Goal: Information Seeking & Learning: Learn about a topic

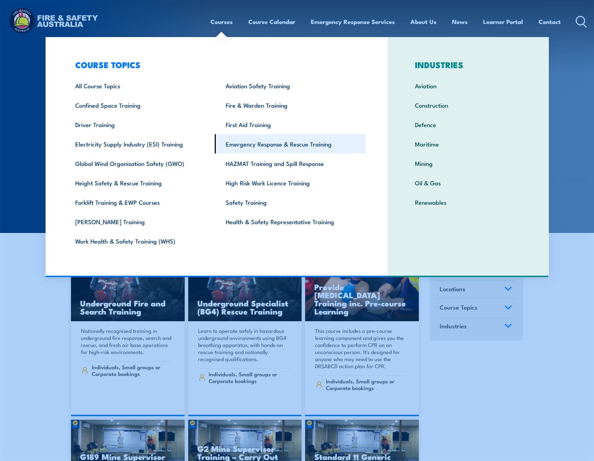
click at [275, 143] on link "Emergency Response & Rescue Training" at bounding box center [290, 143] width 151 height 19
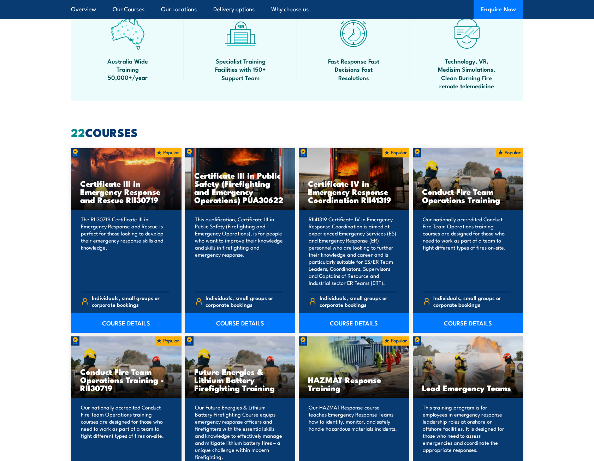
scroll to position [459, 0]
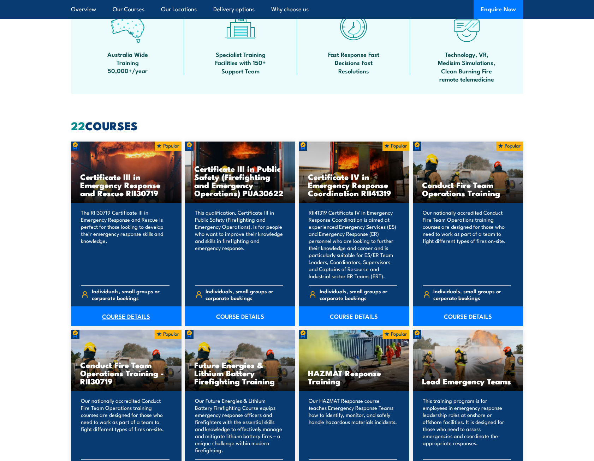
click at [122, 315] on link "COURSE DETAILS" at bounding box center [126, 316] width 110 height 20
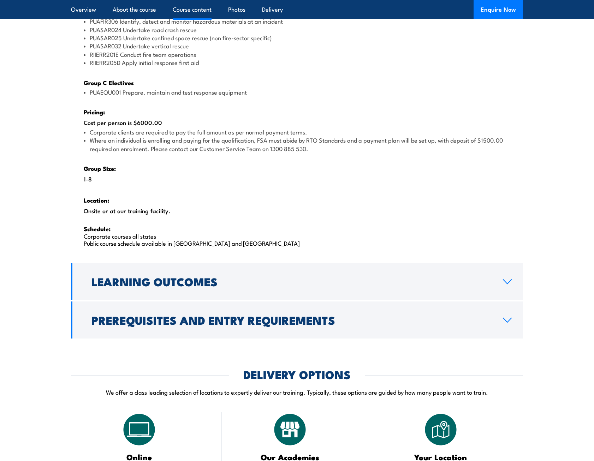
scroll to position [1023, 0]
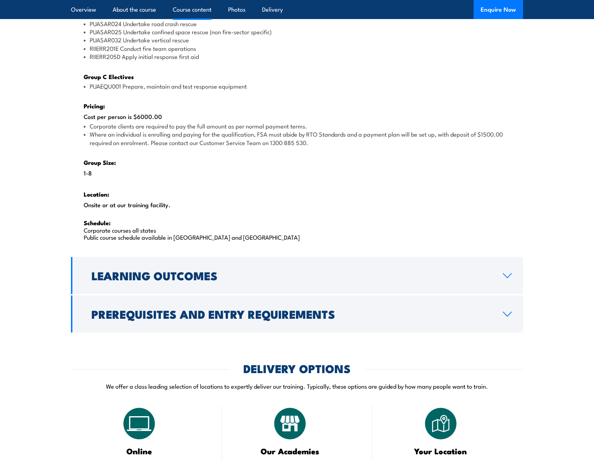
click at [523, 323] on section "Course Content There are two options, you can choose between: INTENSIVE - Atten…" at bounding box center [297, 24] width 594 height 616
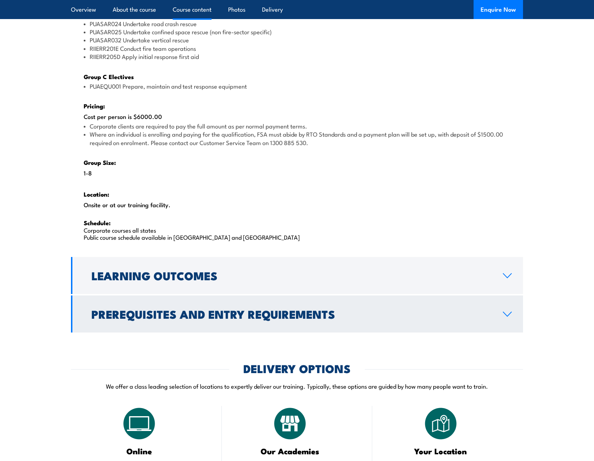
click at [501, 316] on link "Prerequisites and Entry Requirements" at bounding box center [297, 313] width 452 height 37
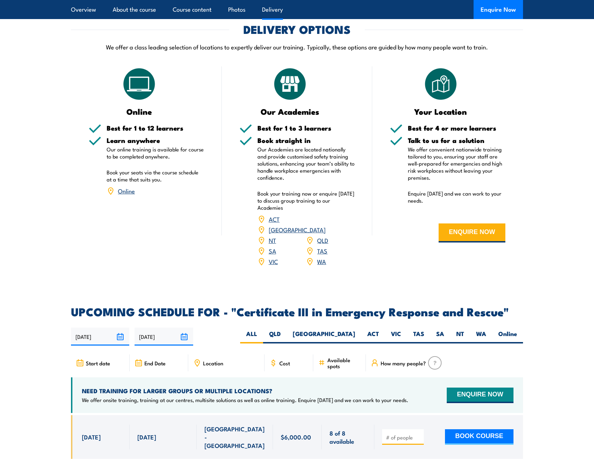
scroll to position [1079, 0]
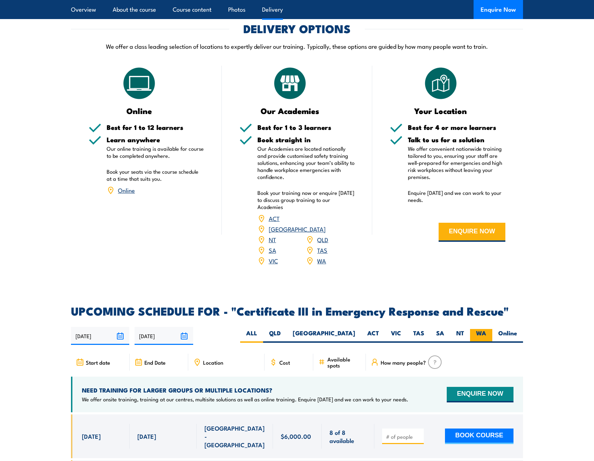
click at [476, 329] on label "WA" at bounding box center [481, 336] width 22 height 14
click at [486, 329] on input "WA" at bounding box center [488, 331] width 5 height 5
radio input "true"
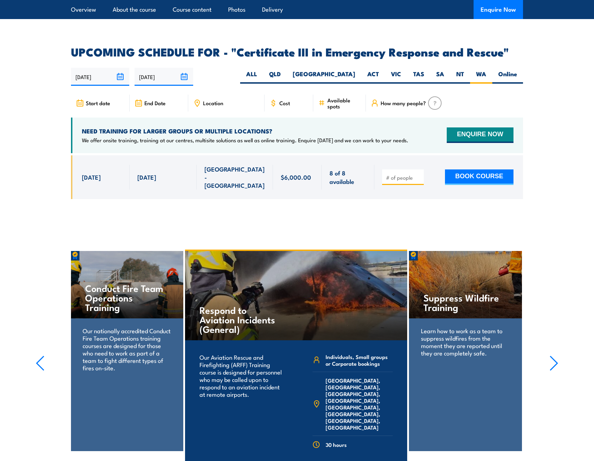
scroll to position [1623, 0]
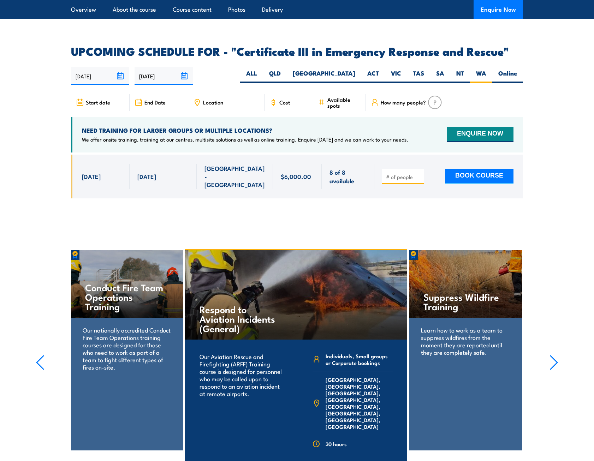
click at [554, 355] on icon "button" at bounding box center [553, 363] width 9 height 16
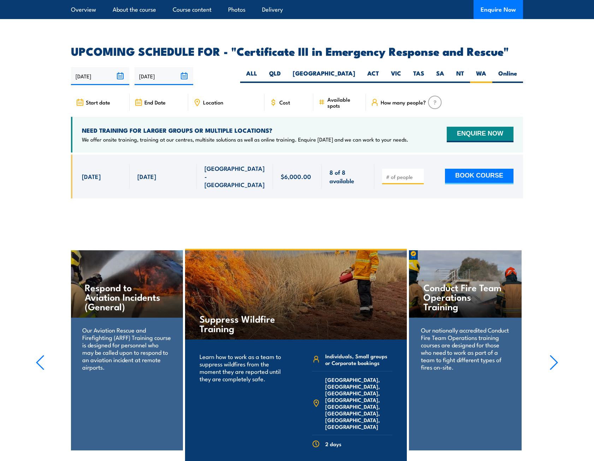
click at [554, 355] on icon "button" at bounding box center [553, 363] width 9 height 16
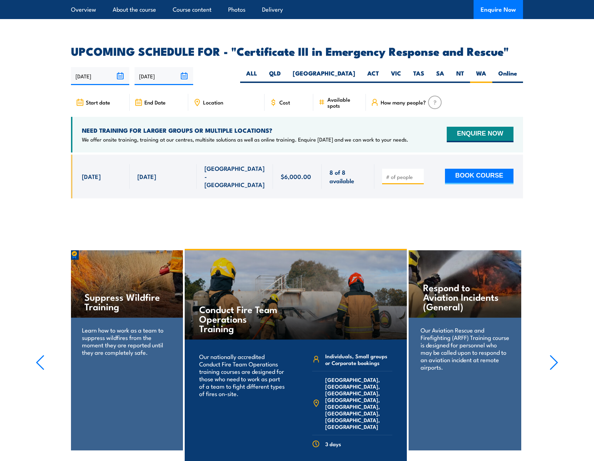
click at [554, 355] on icon "button" at bounding box center [553, 363] width 9 height 16
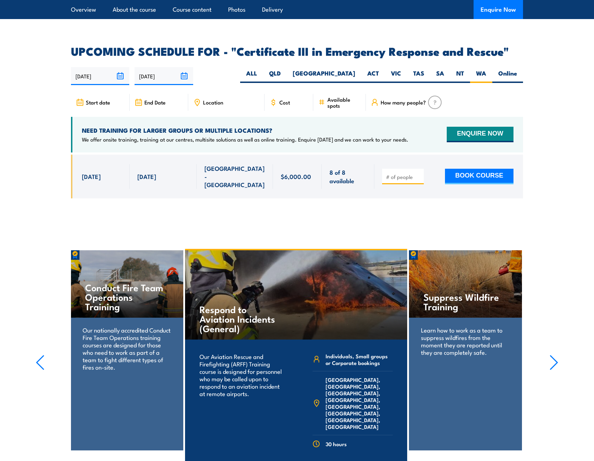
click at [554, 355] on icon "button" at bounding box center [553, 363] width 9 height 16
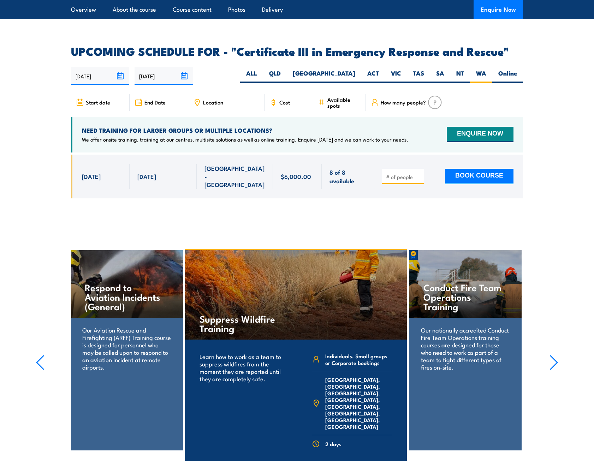
scroll to position [1658, 0]
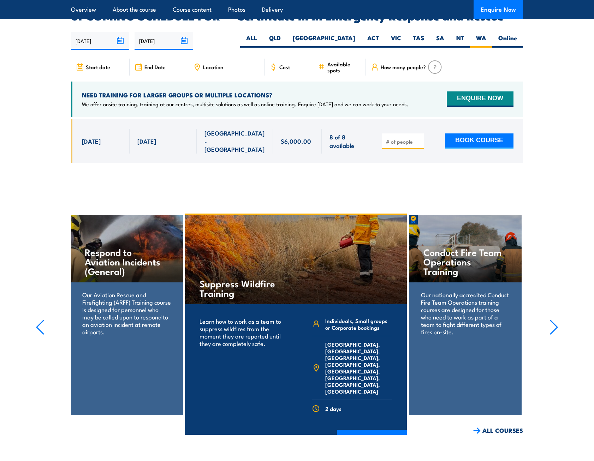
click at [551, 319] on button "button" at bounding box center [553, 328] width 9 height 18
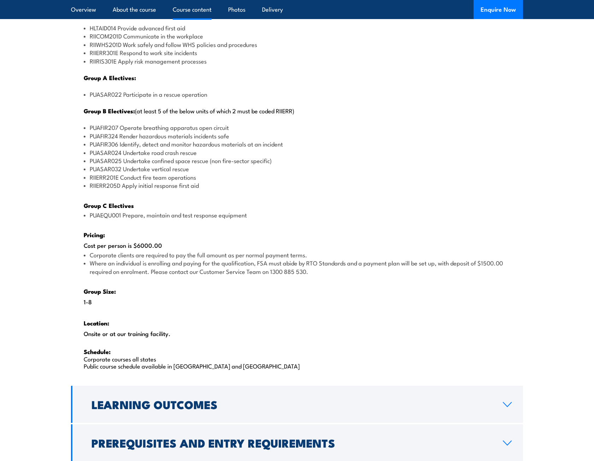
scroll to position [1023, 0]
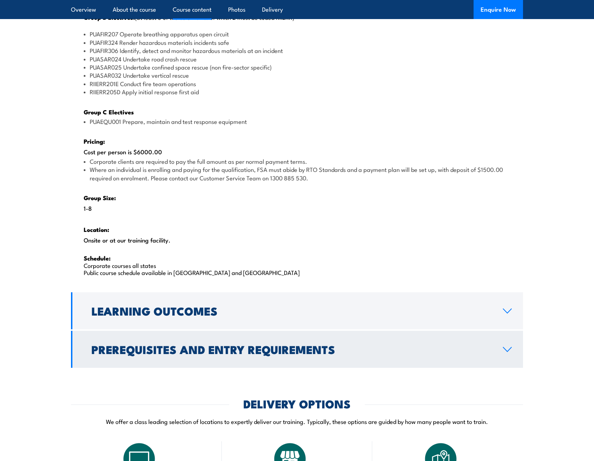
click at [231, 348] on h2 "Prerequisites and Entry Requirements" at bounding box center [291, 349] width 400 height 10
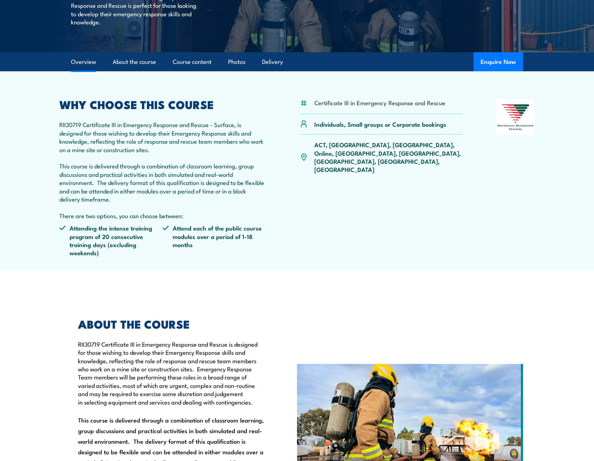
scroll to position [0, 0]
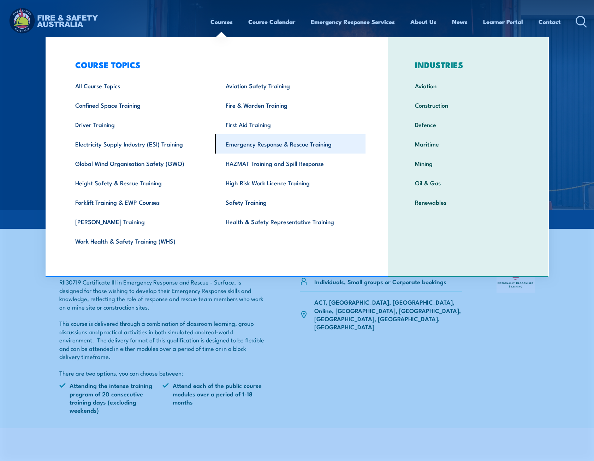
click at [326, 143] on link "Emergency Response & Rescue Training" at bounding box center [290, 143] width 151 height 19
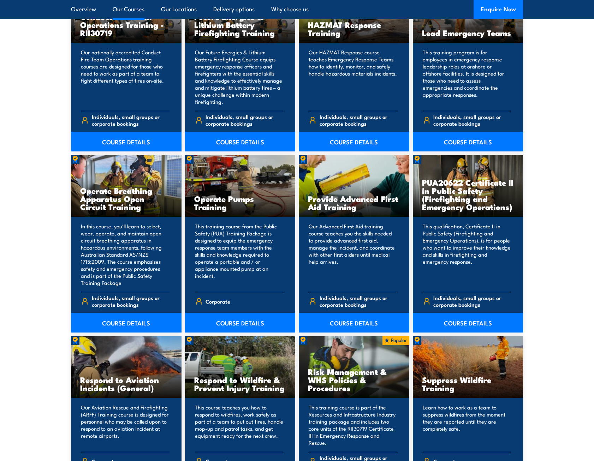
scroll to position [812, 0]
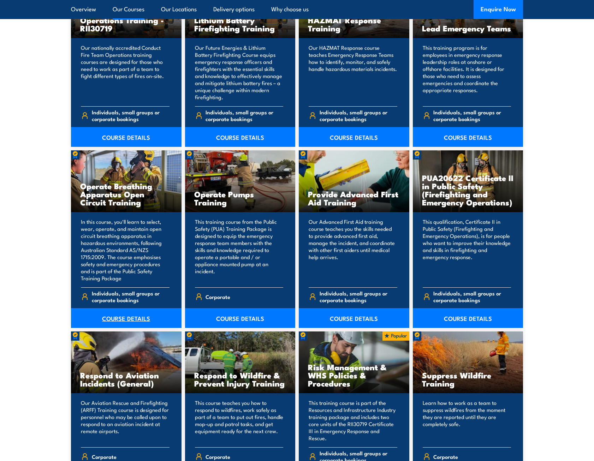
click at [153, 319] on link "COURSE DETAILS" at bounding box center [126, 318] width 110 height 20
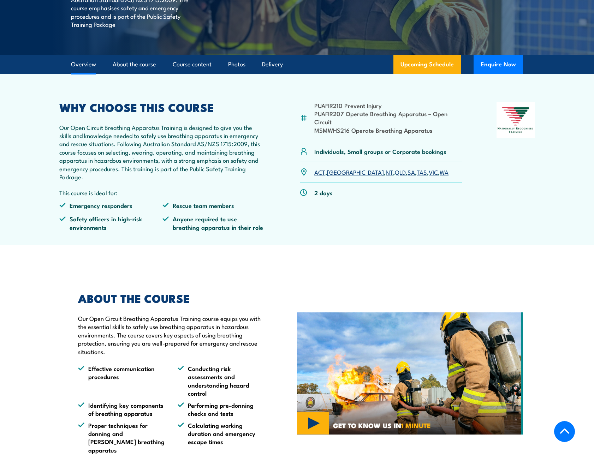
scroll to position [176, 0]
